Goal: Transaction & Acquisition: Subscribe to service/newsletter

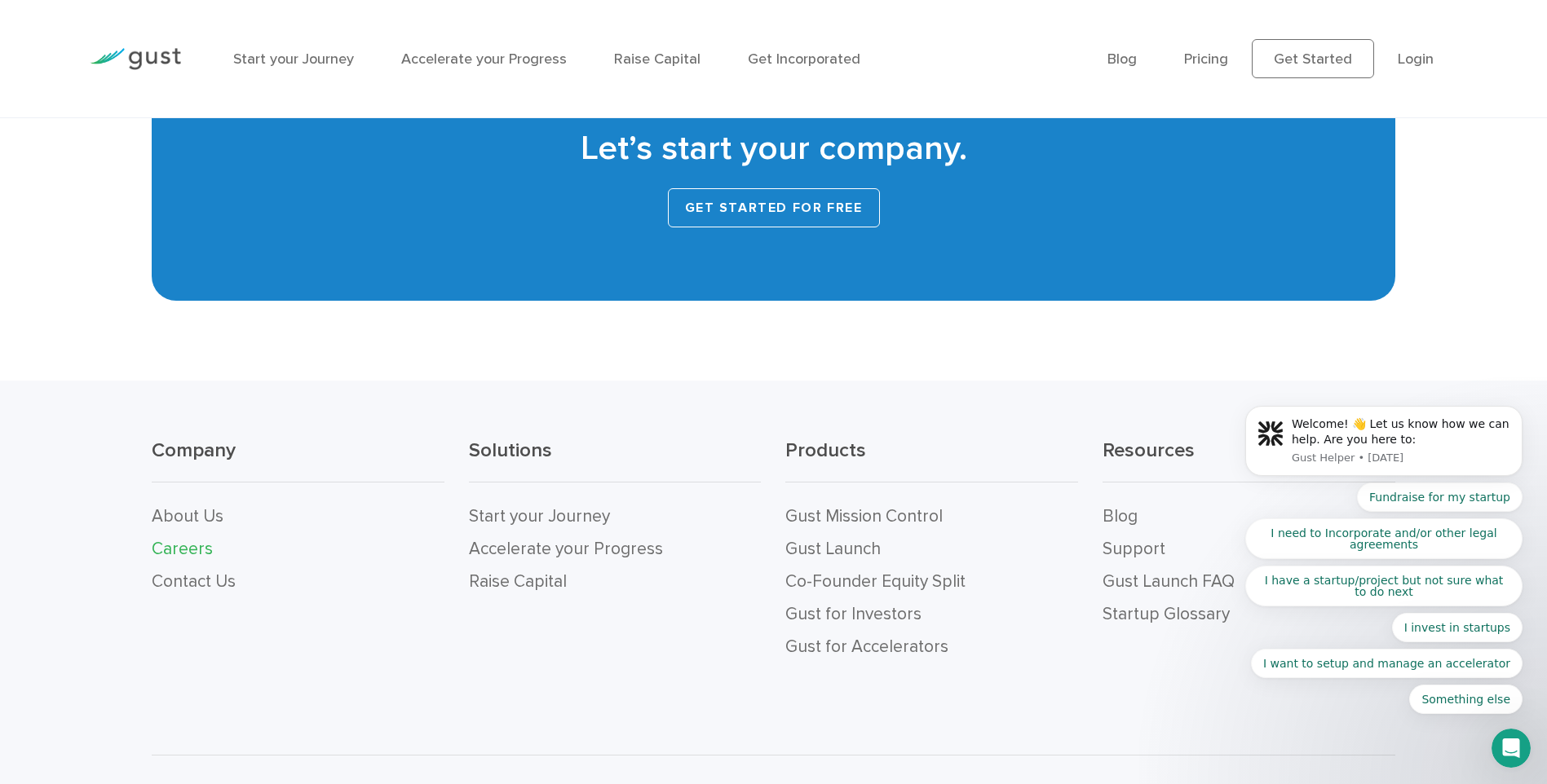
click at [745, 188] on link "Get Started for Free" at bounding box center [774, 207] width 212 height 39
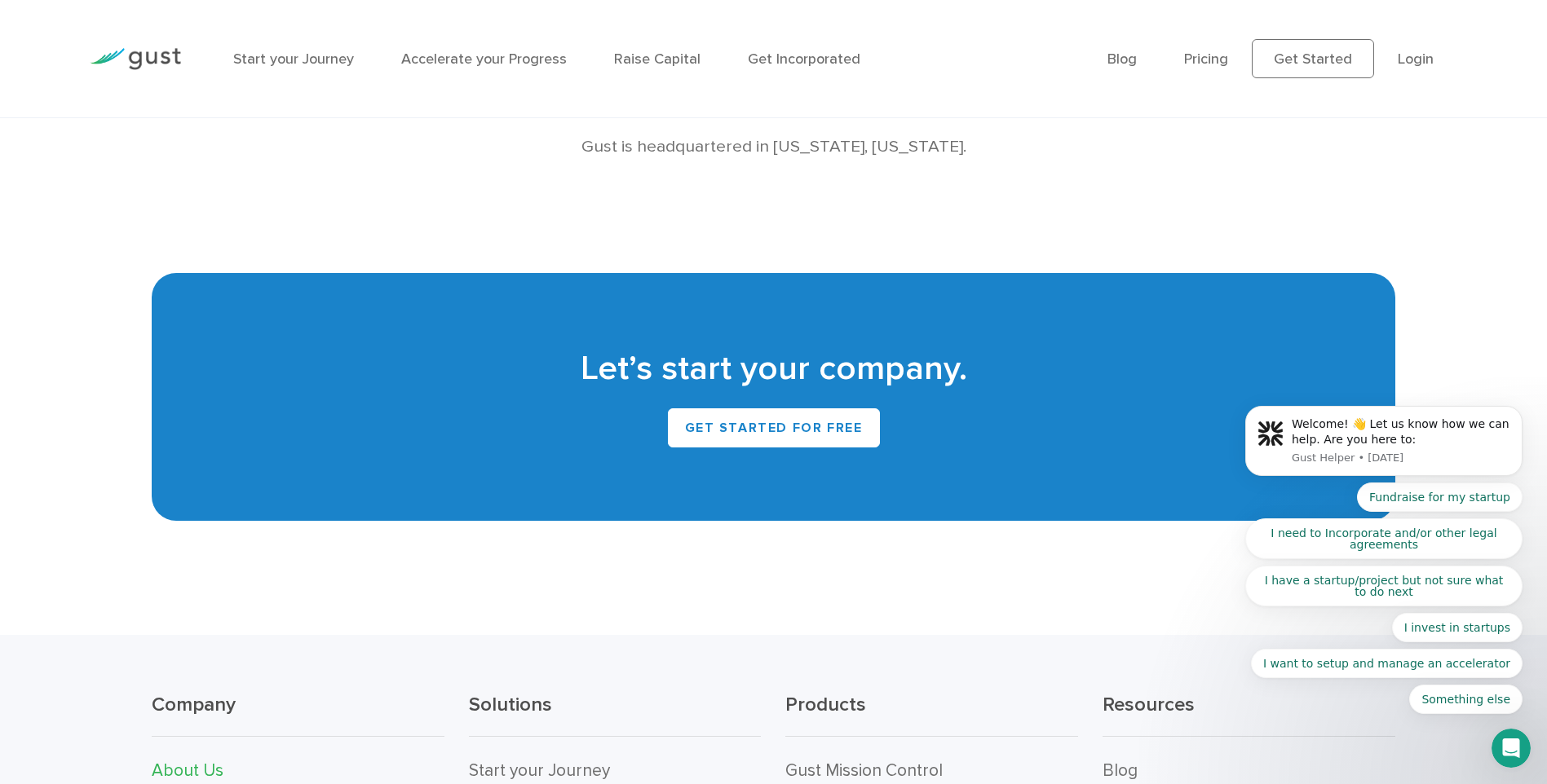
scroll to position [1467, 0]
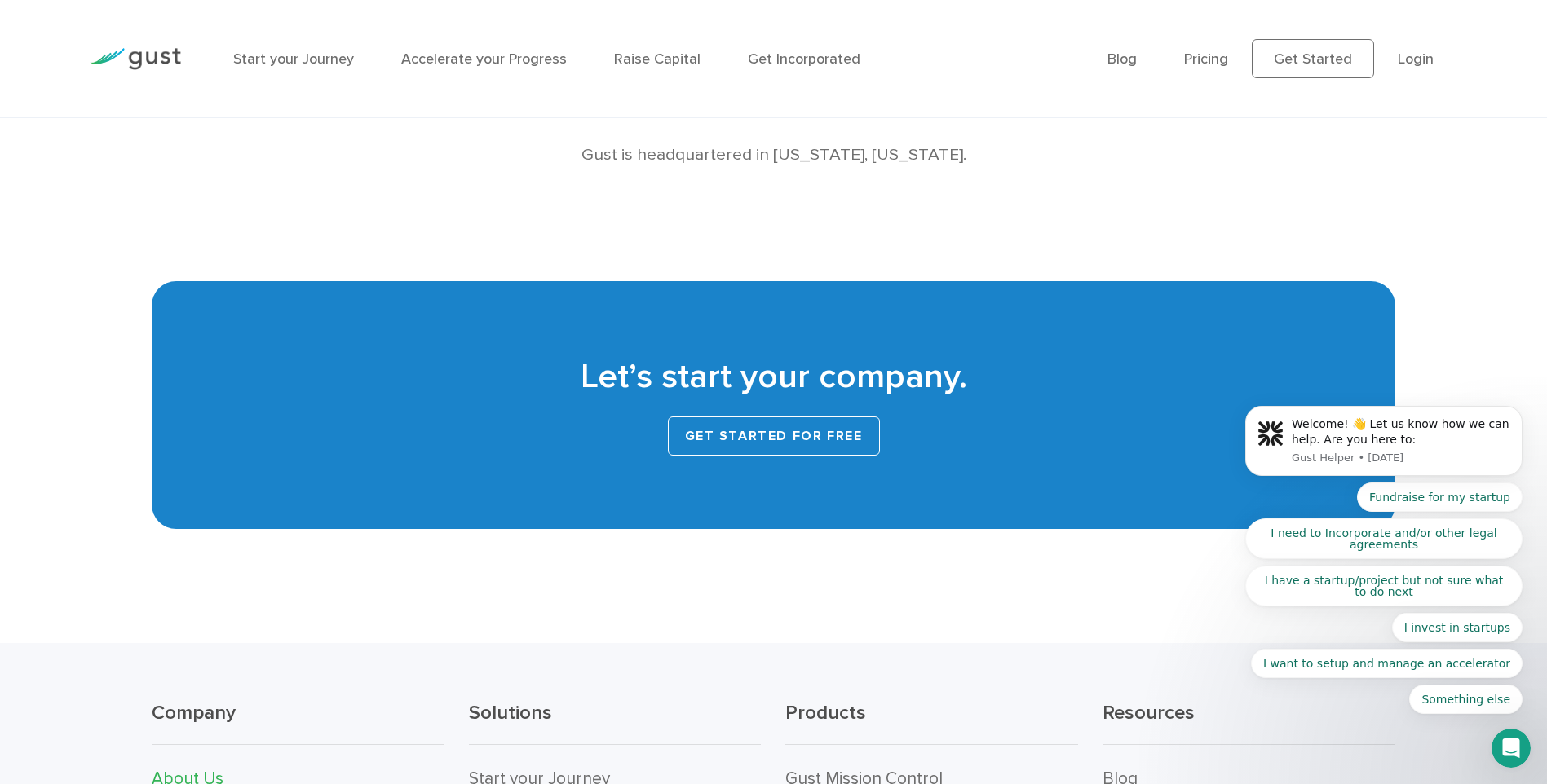
click at [780, 429] on link "Get Started for Free" at bounding box center [774, 436] width 212 height 39
